Goal: Task Accomplishment & Management: Complete application form

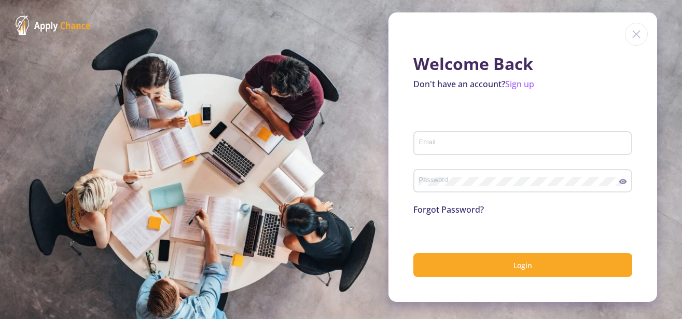
type input "sbakhtiari88@gmail.com"
click at [621, 181] on icon at bounding box center [623, 181] width 8 height 5
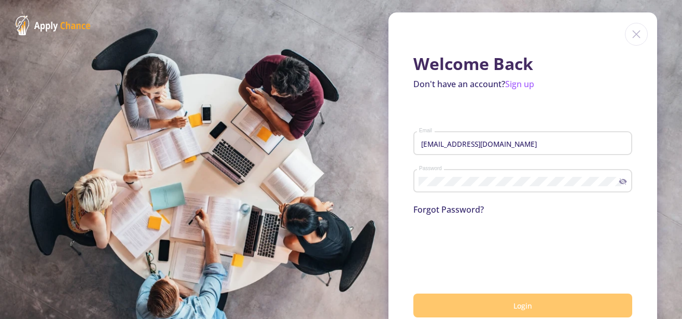
click at [549, 305] on button "Login" at bounding box center [522, 306] width 219 height 24
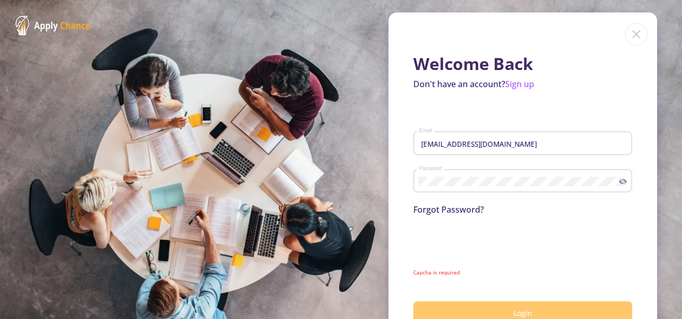
click at [514, 312] on span "Login" at bounding box center [523, 313] width 19 height 10
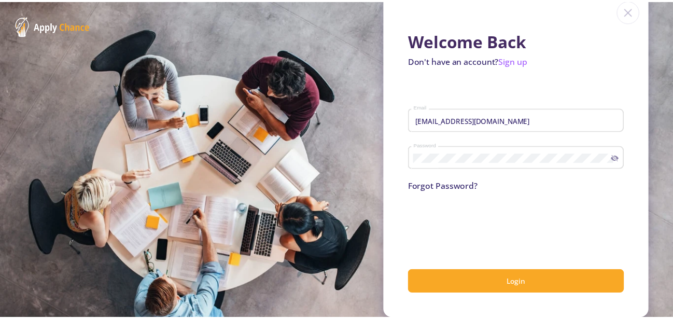
scroll to position [24, 0]
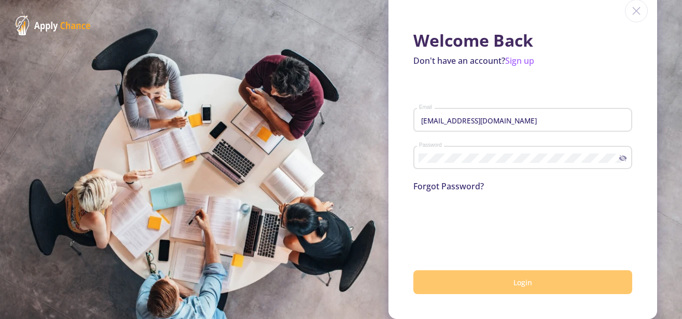
click at [530, 276] on button "Login" at bounding box center [522, 282] width 219 height 24
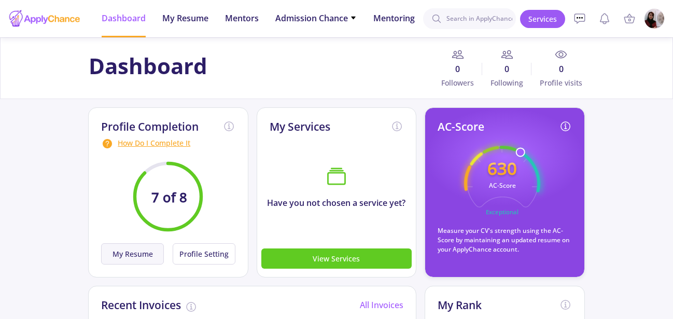
click at [127, 252] on button "My Resume" at bounding box center [132, 253] width 63 height 21
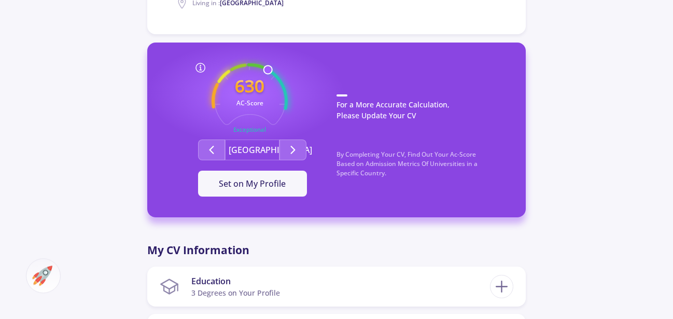
scroll to position [317, 0]
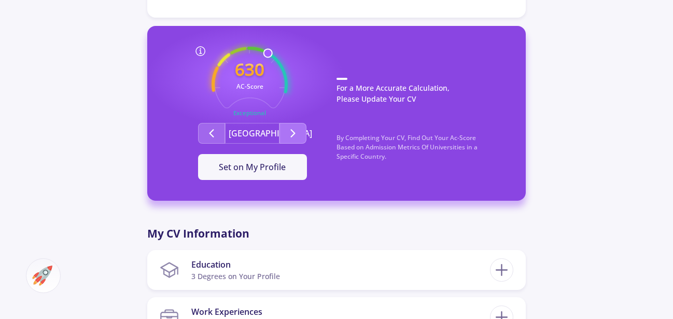
click at [293, 127] on icon "Second group" at bounding box center [293, 133] width 12 height 12
click at [211, 127] on icon "Second group" at bounding box center [211, 133] width 12 height 12
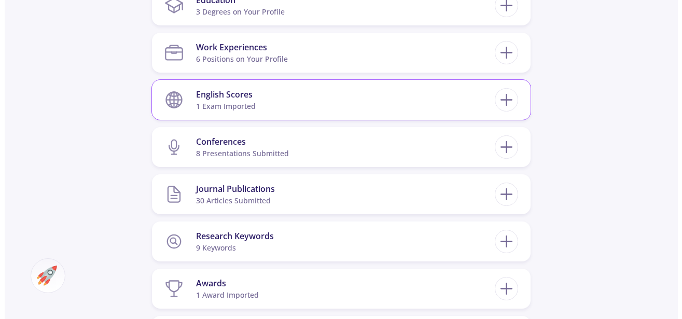
scroll to position [635, 0]
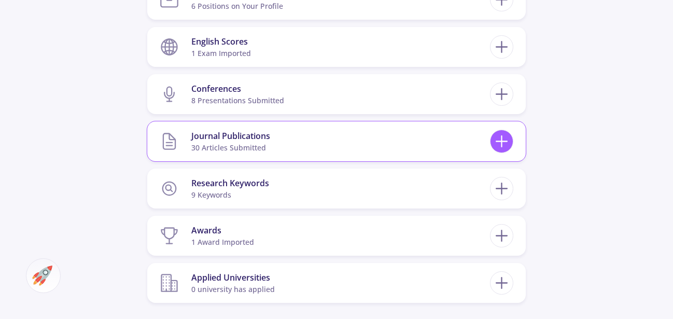
click at [496, 132] on icon at bounding box center [501, 141] width 19 height 19
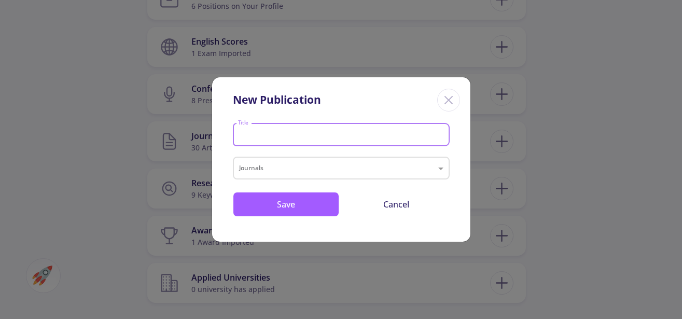
click at [280, 133] on input "Title" at bounding box center [343, 135] width 210 height 9
click at [263, 168] on input "text" at bounding box center [331, 169] width 184 height 12
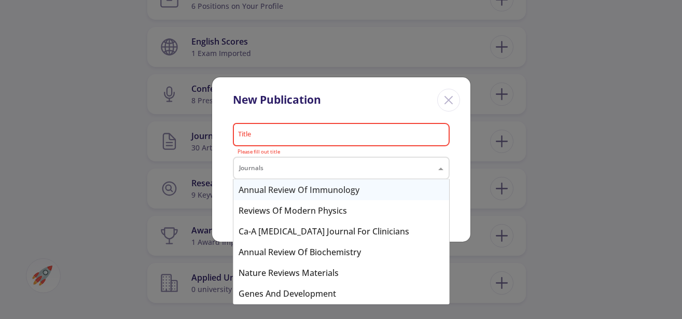
click at [263, 168] on input "text" at bounding box center [331, 169] width 184 height 12
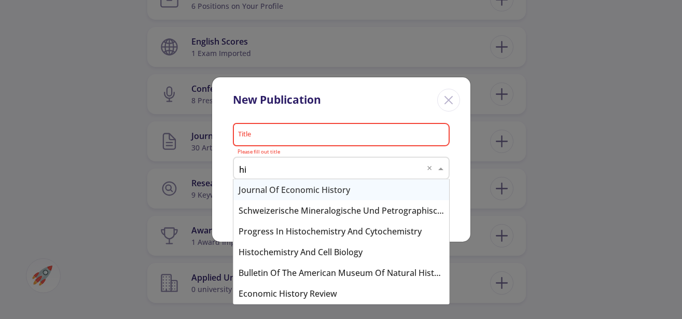
type input "h"
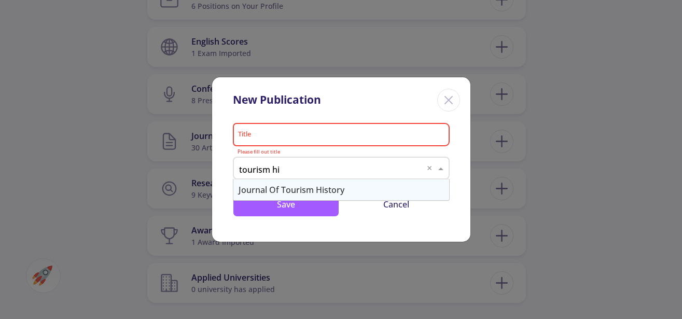
type input "tourism his"
click at [307, 190] on div "Journal of Tourism History" at bounding box center [341, 189] width 216 height 21
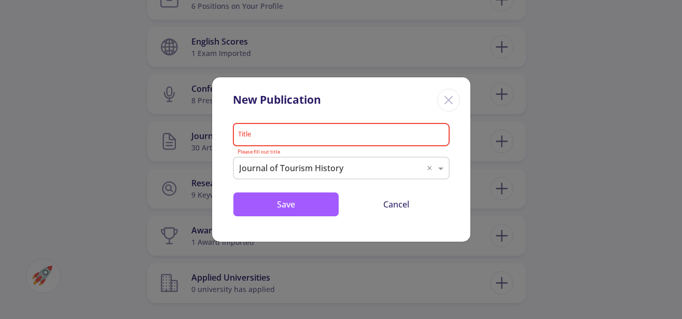
click at [299, 130] on div "Title" at bounding box center [341, 132] width 207 height 27
click at [296, 135] on input "Title" at bounding box center [343, 135] width 210 height 9
paste input "The influence of tourism policy development on tourism growth in the [GEOGRAPHI…"
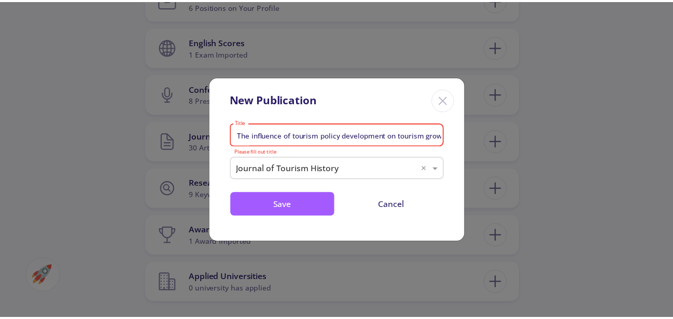
scroll to position [0, 108]
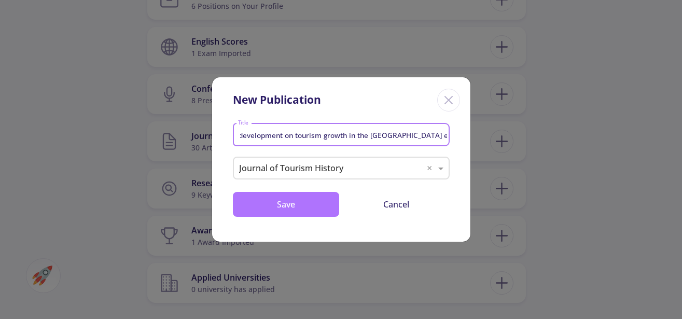
type input "The influence of tourism policy development on tourism growth in the [GEOGRAPHI…"
click at [292, 202] on button "Save" at bounding box center [286, 204] width 106 height 25
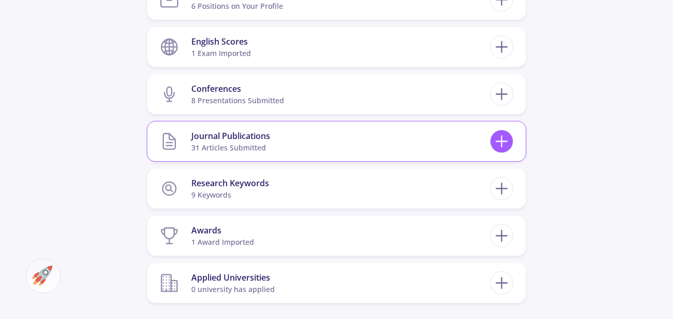
click at [507, 132] on icon at bounding box center [501, 141] width 19 height 19
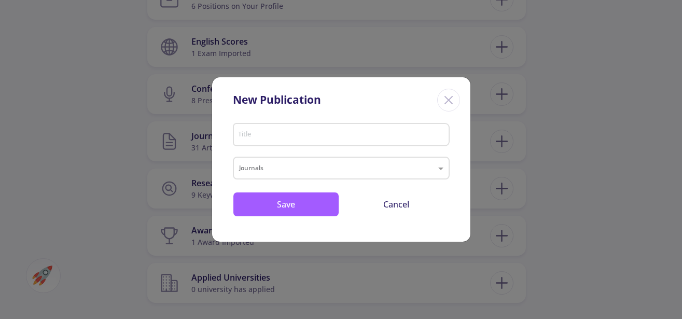
click at [452, 101] on icon "Close" at bounding box center [448, 100] width 17 height 17
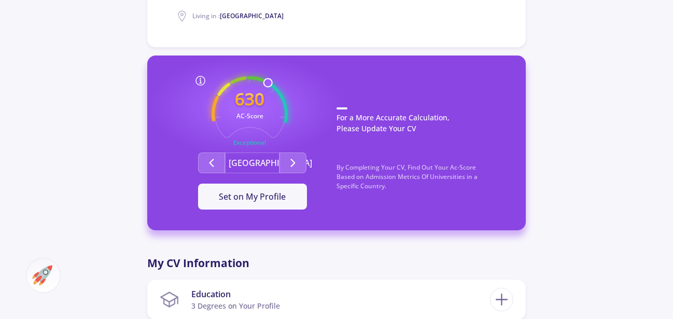
scroll to position [265, 0]
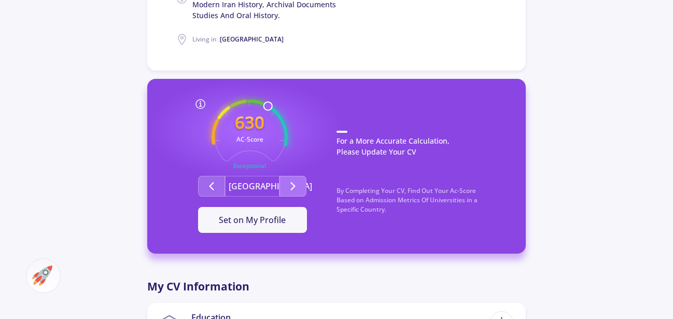
click at [294, 183] on polyline "Second group" at bounding box center [294, 186] width 4 height 7
click at [297, 180] on icon "Second group" at bounding box center [293, 186] width 12 height 12
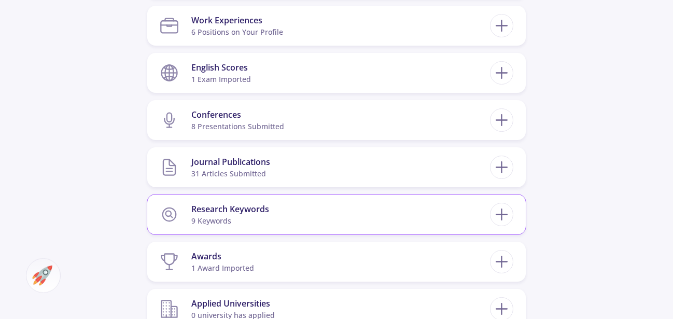
scroll to position [582, 0]
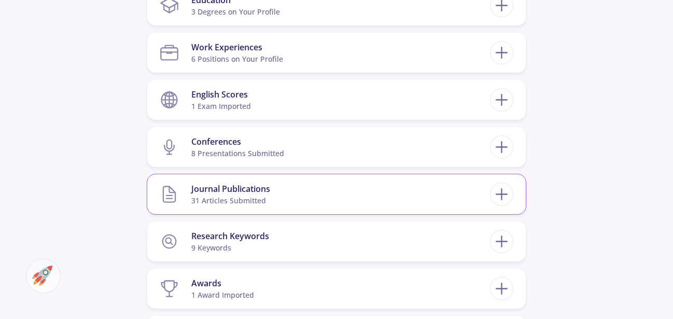
click at [208, 183] on div "Journal Publications" at bounding box center [230, 189] width 79 height 12
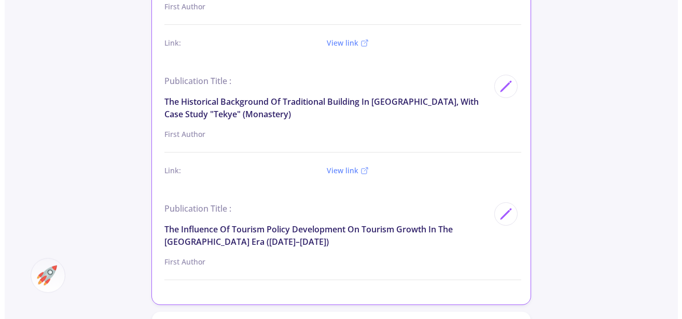
scroll to position [4075, 0]
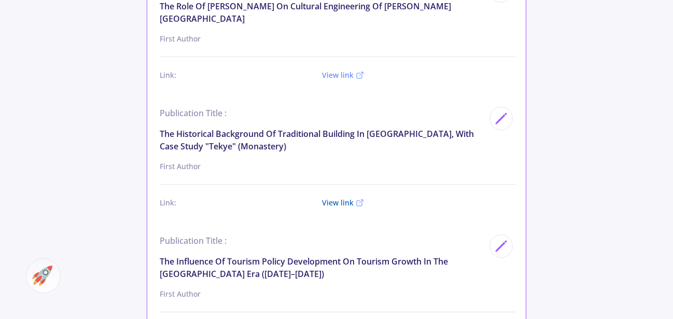
click at [339, 198] on link "View link" at bounding box center [338, 203] width 32 height 10
drag, startPoint x: 499, startPoint y: 170, endPoint x: 495, endPoint y: 182, distance: 13.0
click at [500, 239] on icon at bounding box center [501, 246] width 14 height 14
type input "The influence of tourism policy development on tourism growth in the [GEOGRAPHI…"
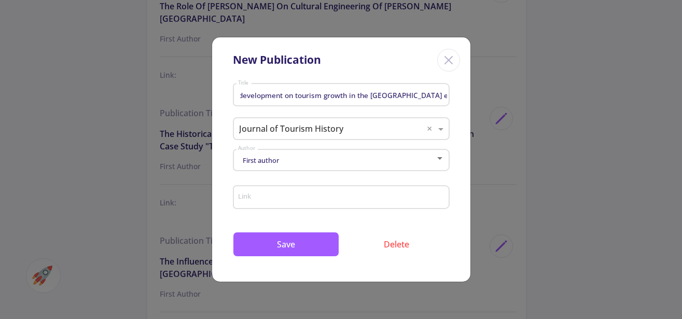
click at [267, 201] on input "Link" at bounding box center [343, 197] width 210 height 9
paste input "https://doi.org/10.1080/1755182X.2025.2548946"
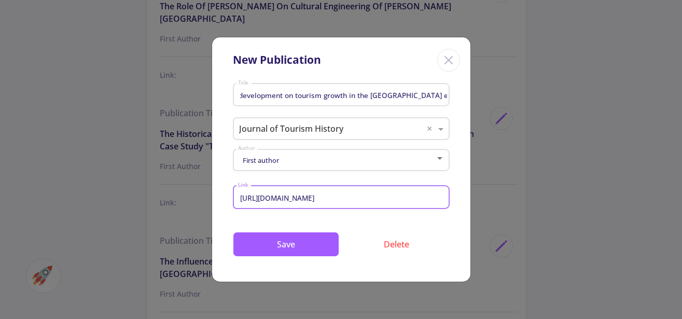
type input "https://doi.org/10.1080/1755182X.2025.2548946"
click at [336, 155] on div "First author Author" at bounding box center [341, 158] width 207 height 26
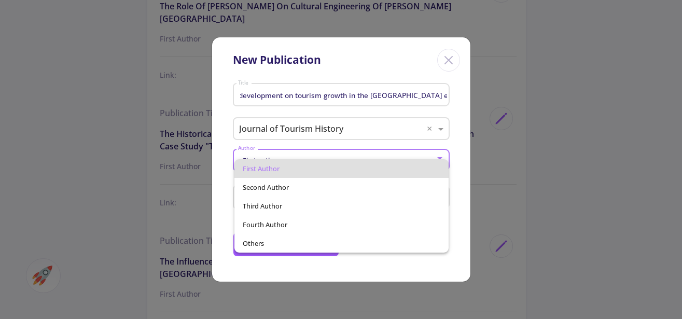
click at [336, 155] on div "First author Second author Third author Fourth author Others" at bounding box center [332, 201] width 207 height 101
click at [297, 164] on span "First author" at bounding box center [342, 168] width 198 height 19
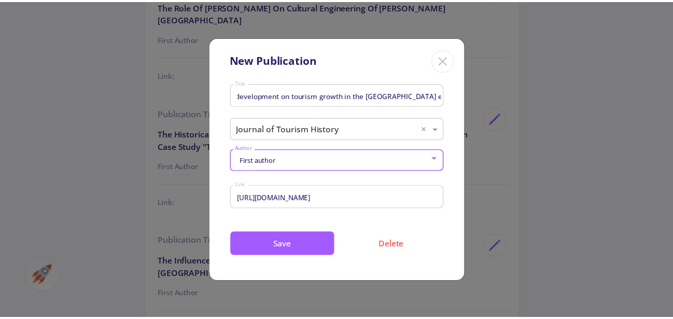
scroll to position [0, 108]
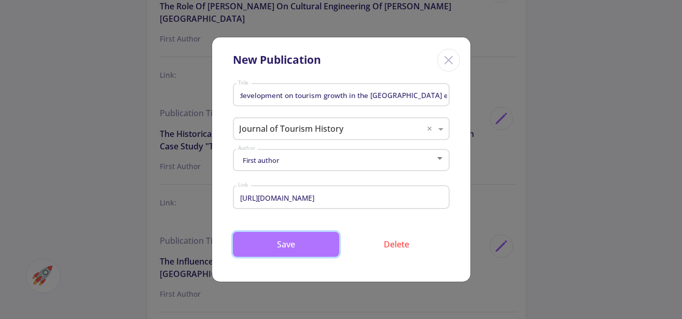
click at [288, 243] on button "Save" at bounding box center [286, 244] width 106 height 25
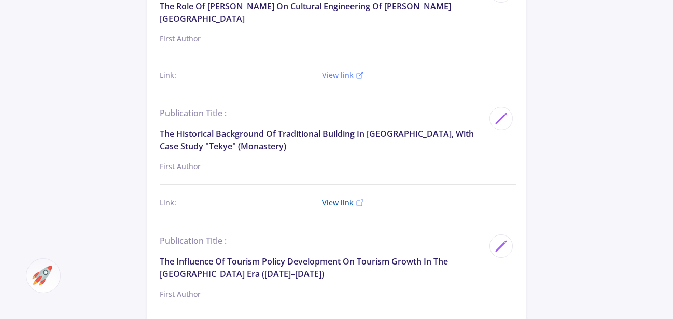
click at [337, 198] on link "View link" at bounding box center [338, 203] width 32 height 10
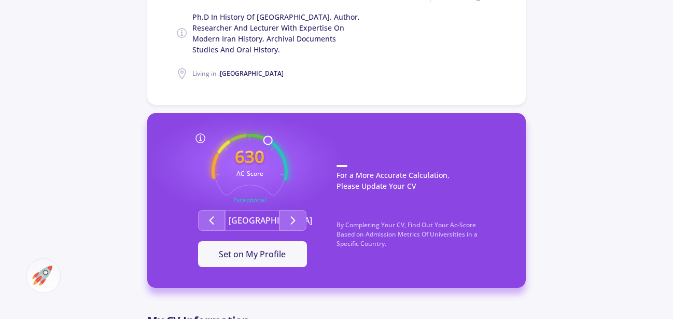
scroll to position [265, 0]
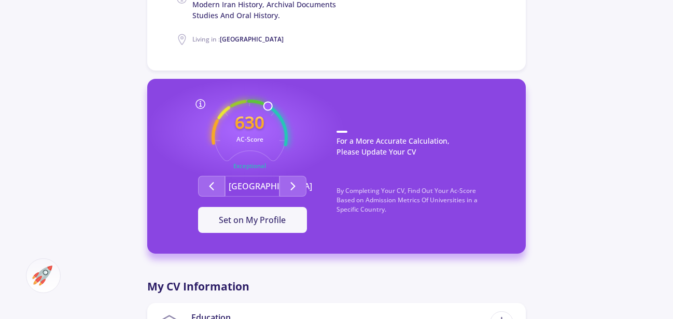
click at [200, 98] on icon at bounding box center [201, 104] width 12 height 12
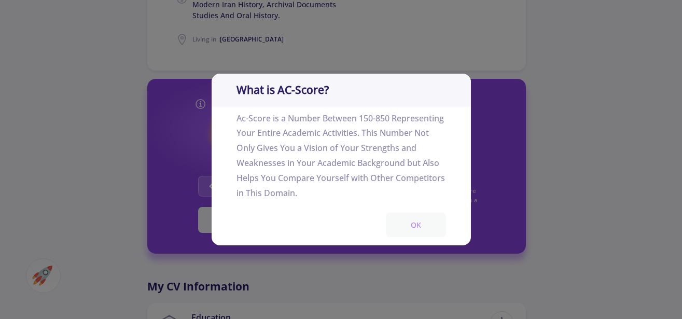
click at [425, 229] on button "OK" at bounding box center [416, 225] width 60 height 24
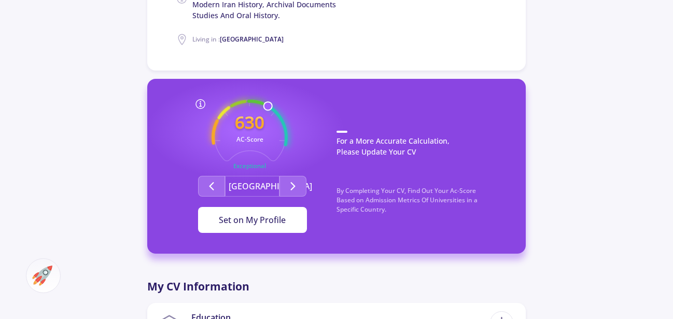
click at [260, 217] on button "Set on My Profile" at bounding box center [252, 220] width 109 height 26
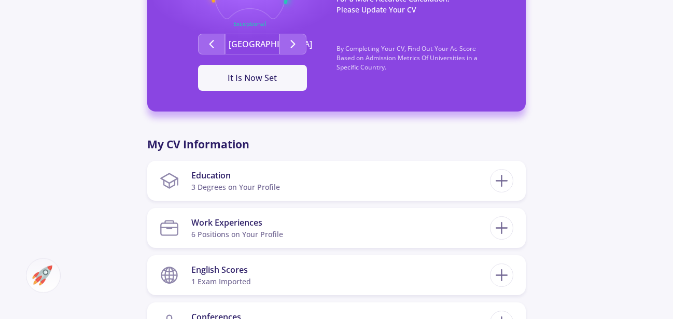
scroll to position [423, 0]
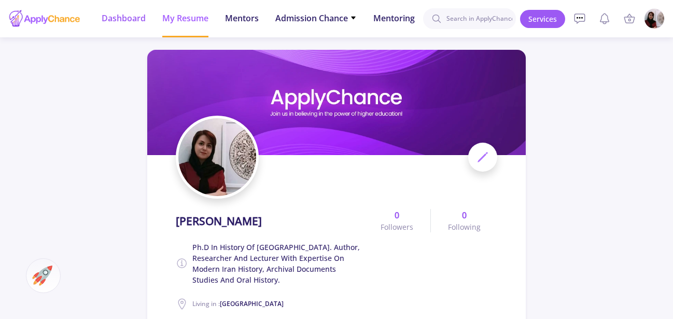
drag, startPoint x: 121, startPoint y: 17, endPoint x: 125, endPoint y: 21, distance: 5.9
click at [121, 17] on span "Dashboard" at bounding box center [124, 18] width 44 height 12
